Goal: Task Accomplishment & Management: Complete application form

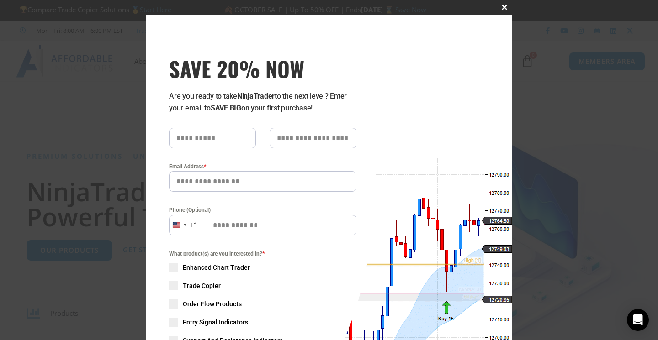
click at [502, 12] on button "Close this module" at bounding box center [504, 7] width 15 height 15
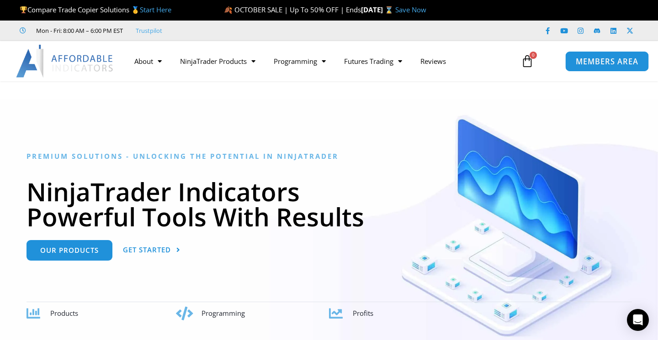
click at [588, 64] on span "MEMBERS AREA" at bounding box center [607, 62] width 63 height 8
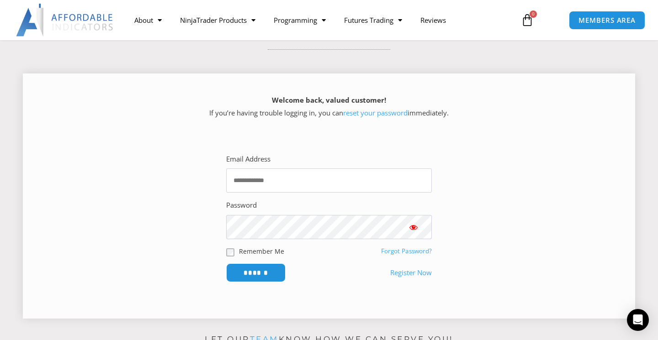
scroll to position [110, 0]
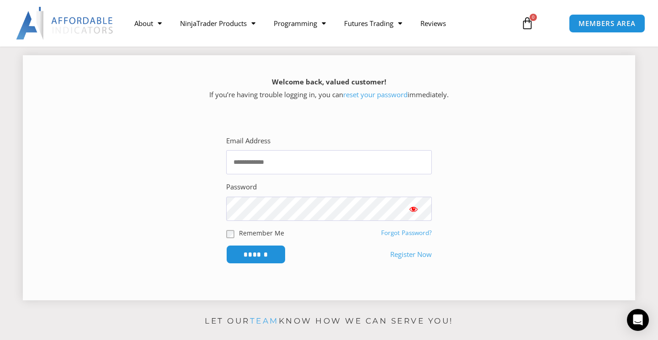
click at [411, 253] on link "Register Now" at bounding box center [411, 255] width 42 height 13
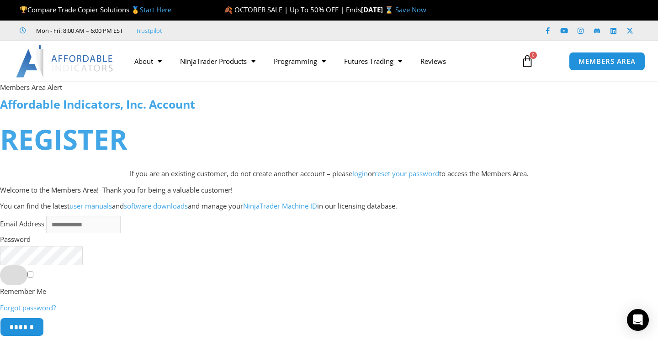
click at [16, 279] on button "Show password" at bounding box center [13, 276] width 27 height 20
click at [638, 321] on icon "Open Intercom Messenger" at bounding box center [638, 320] width 11 height 12
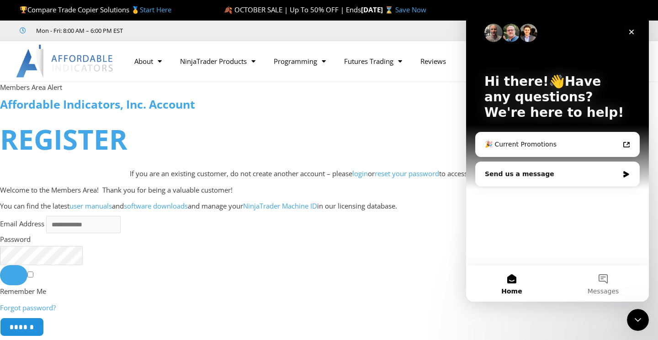
click at [631, 32] on icon "Close" at bounding box center [631, 31] width 7 height 7
